Goal: Check status: Check status

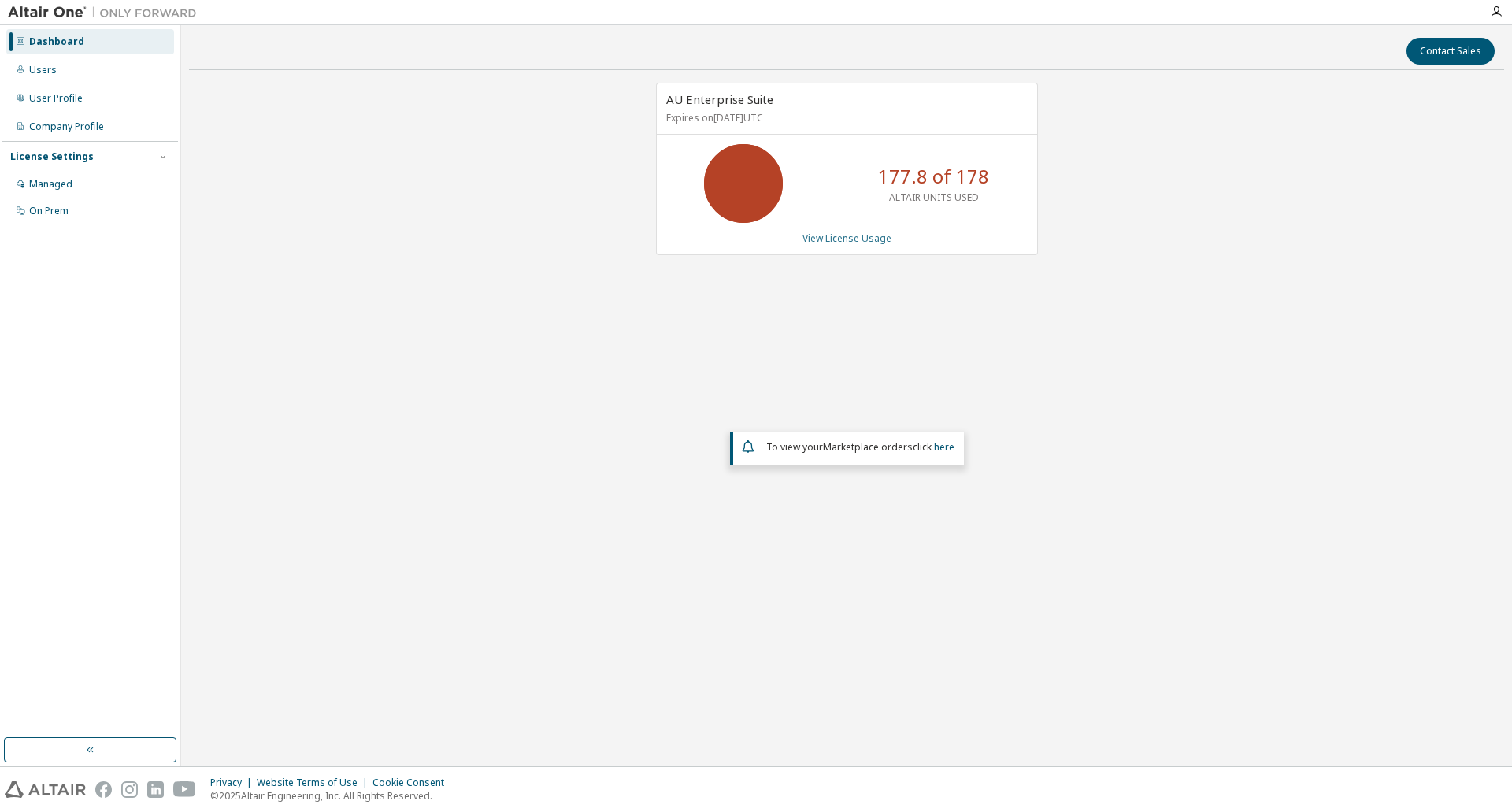
click at [824, 240] on link "View License Usage" at bounding box center [847, 238] width 89 height 13
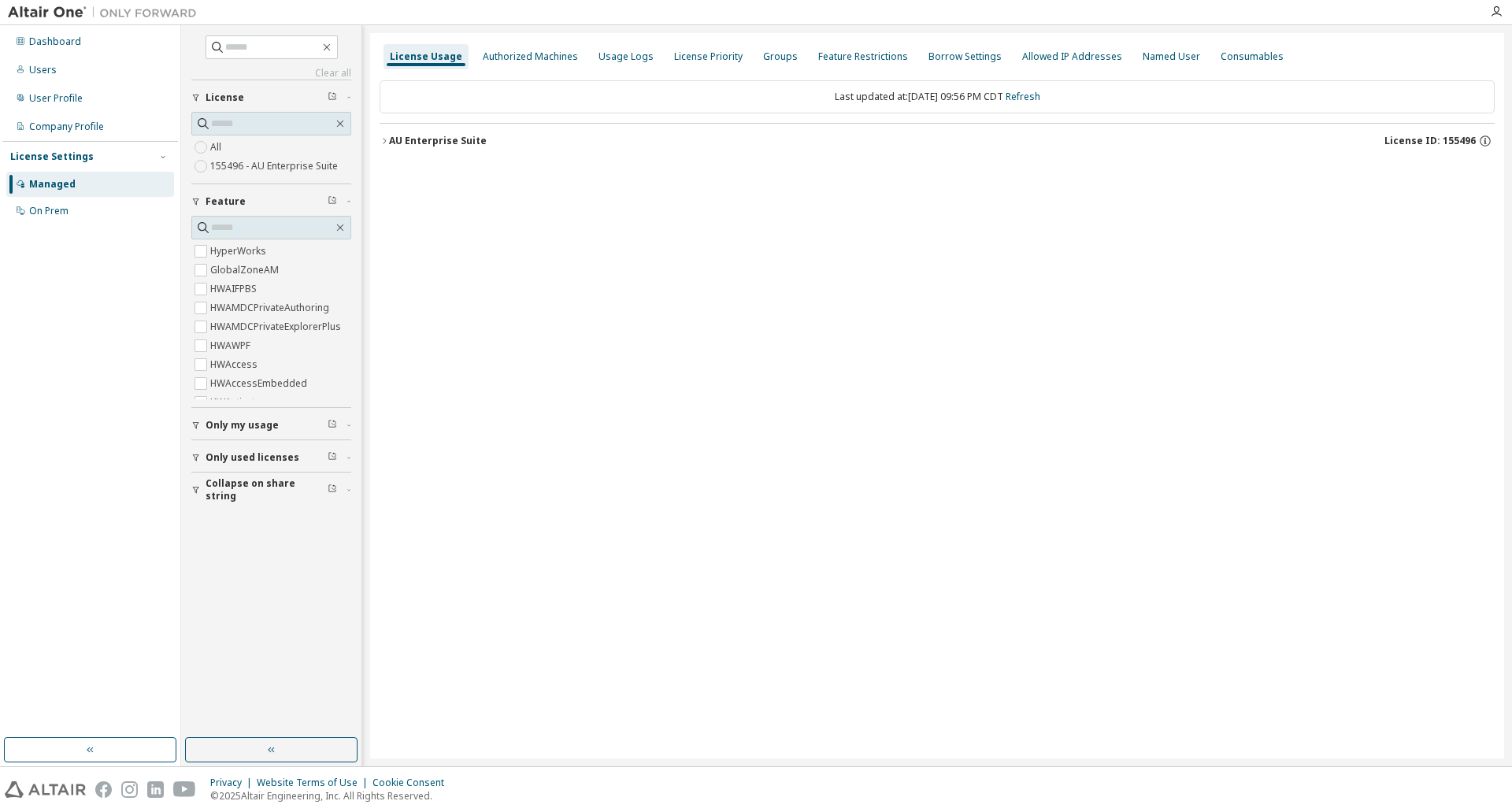
click at [405, 148] on button "AU Enterprise Suite License ID: 155496" at bounding box center [937, 141] width 1115 height 35
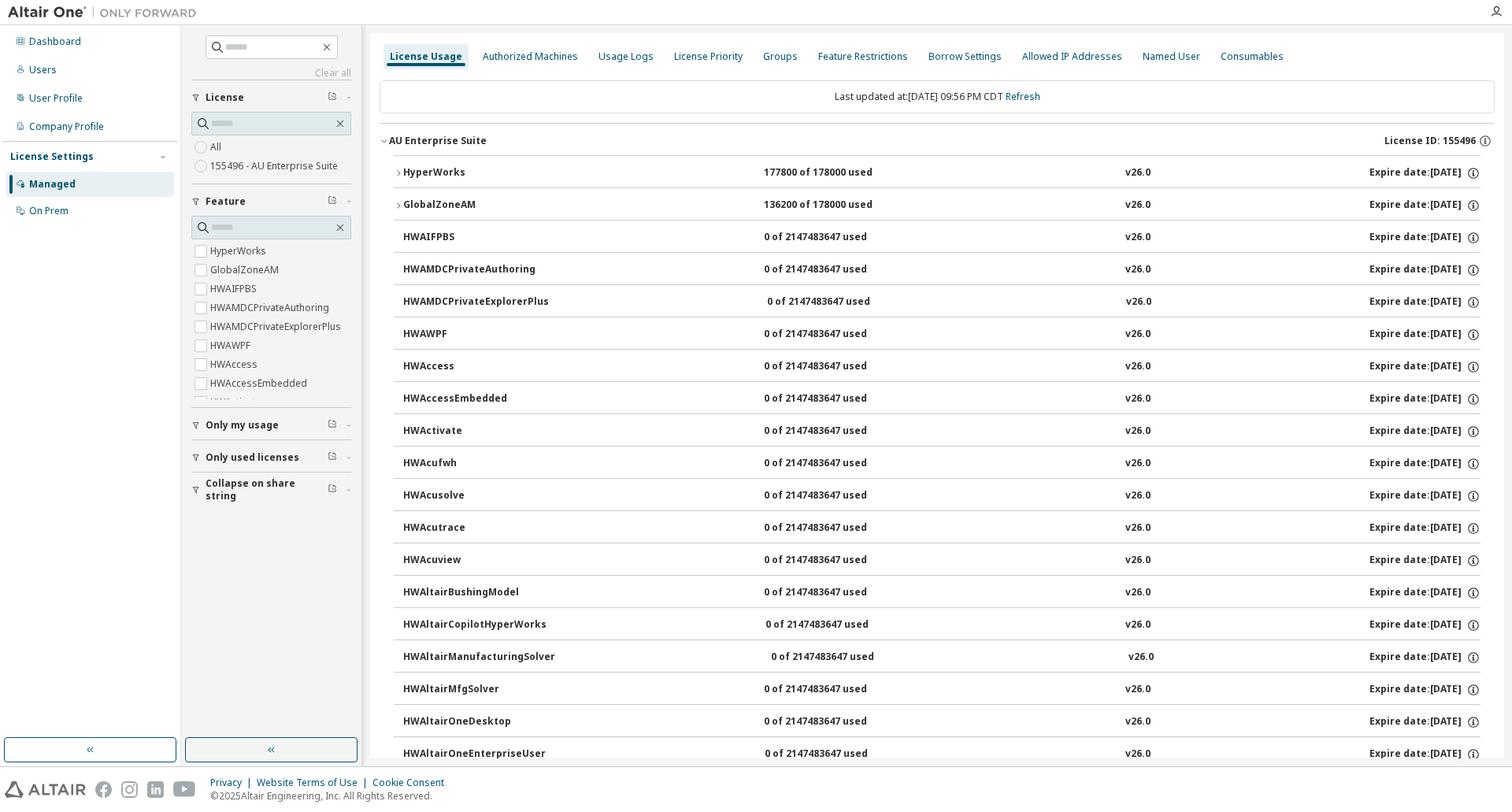
click at [453, 173] on div "HyperWorks" at bounding box center [474, 173] width 142 height 14
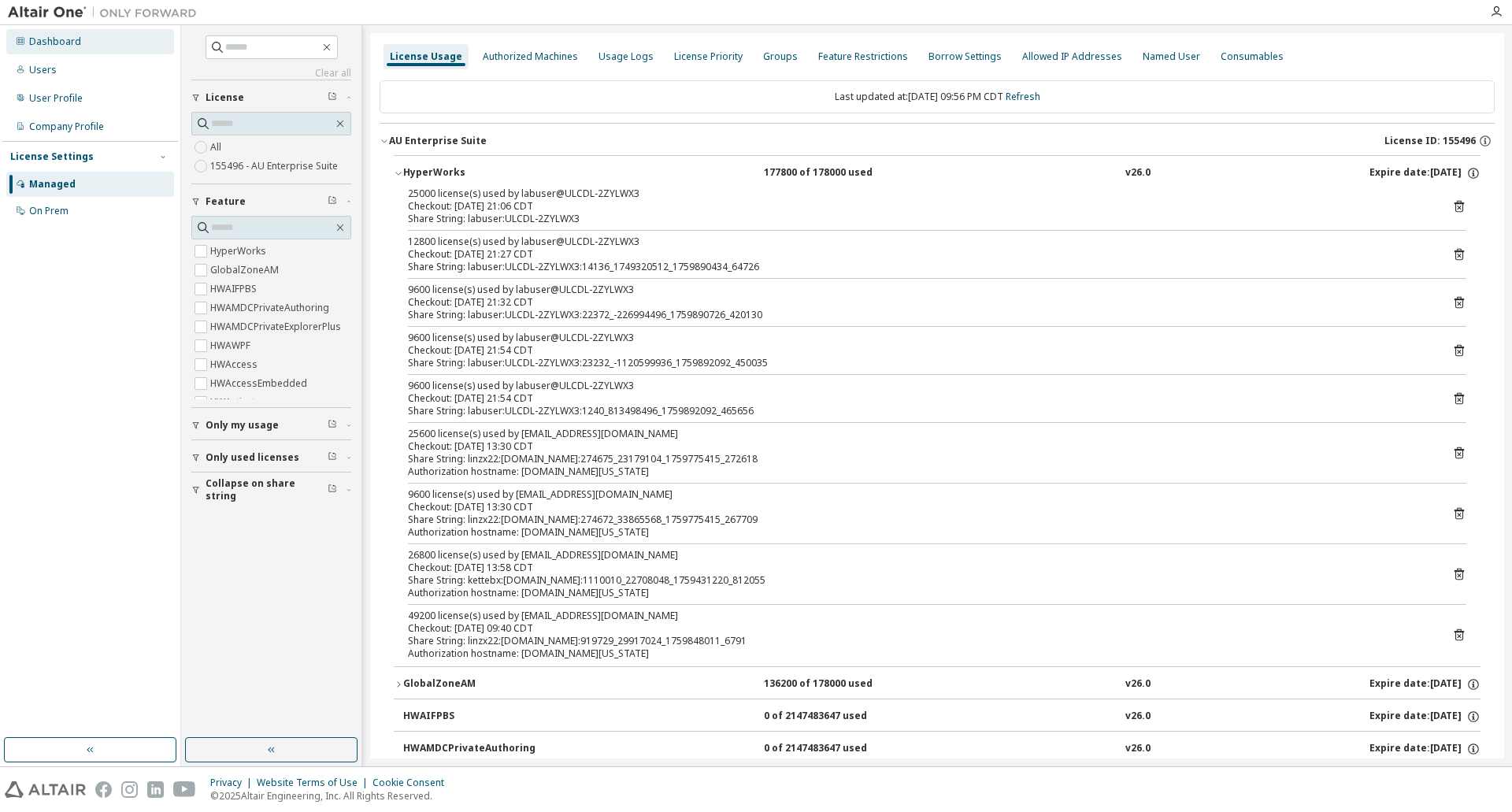
click at [45, 48] on div "Dashboard" at bounding box center [90, 41] width 168 height 25
